Goal: Information Seeking & Learning: Find specific fact

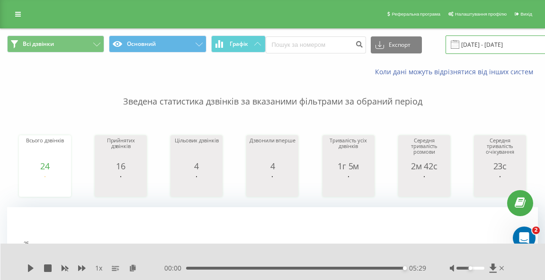
click at [471, 44] on input "[DATE] - [DATE]" at bounding box center [503, 45] width 115 height 18
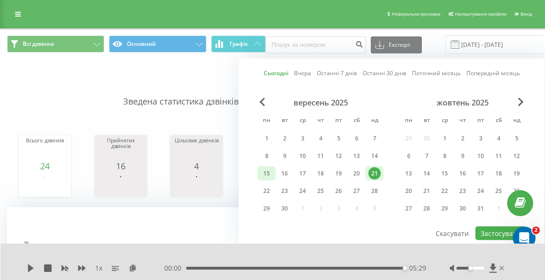
click at [267, 171] on div "15" at bounding box center [267, 174] width 12 height 12
click at [379, 170] on div "21" at bounding box center [375, 174] width 12 height 12
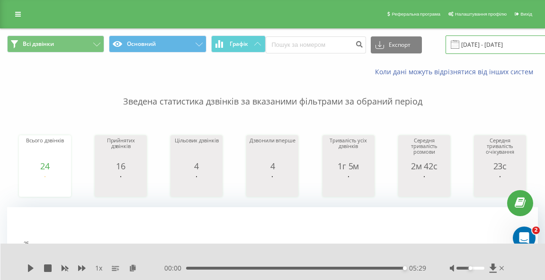
click at [499, 46] on input "[DATE] - [DATE]" at bounding box center [503, 45] width 115 height 18
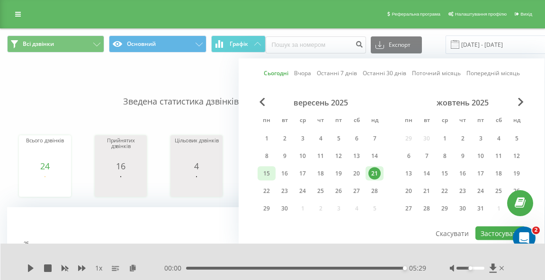
click at [266, 177] on div "15" at bounding box center [267, 174] width 12 height 12
click at [380, 171] on div "21" at bounding box center [375, 174] width 12 height 12
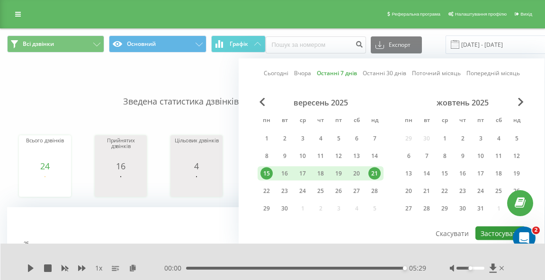
click at [501, 233] on button "Застосувати" at bounding box center [501, 234] width 50 height 14
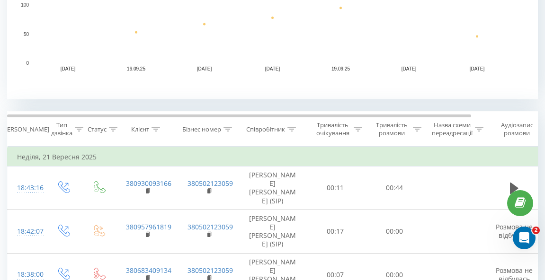
scroll to position [290, 0]
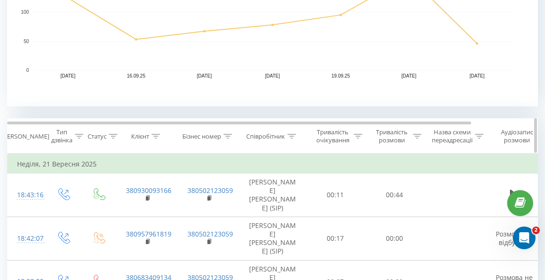
click at [291, 133] on div at bounding box center [292, 137] width 9 height 8
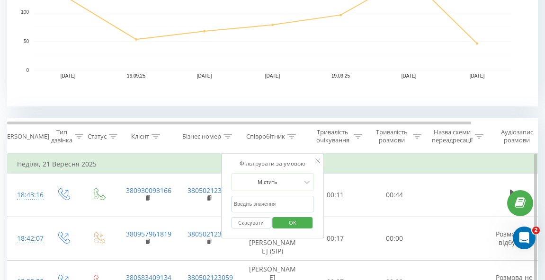
click at [277, 200] on input "text" at bounding box center [272, 204] width 83 height 17
type input "c"
type input "[DEMOGRAPHIC_DATA]"
click at [303, 225] on span "OK" at bounding box center [292, 223] width 27 height 15
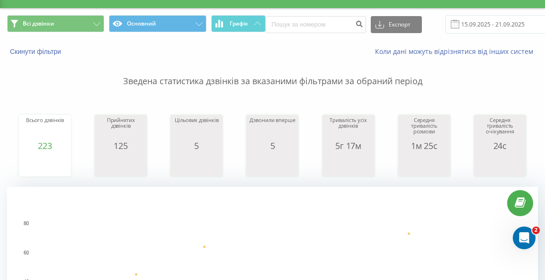
scroll to position [22, 0]
